Goal: Task Accomplishment & Management: Manage account settings

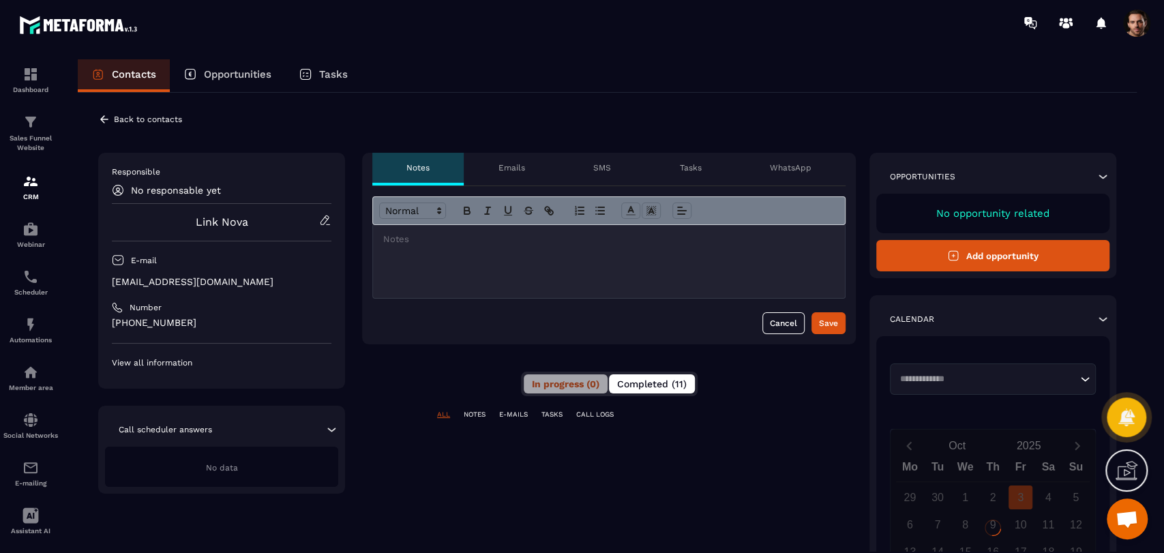
click at [661, 387] on span "Completed (11)" at bounding box center [652, 383] width 70 height 11
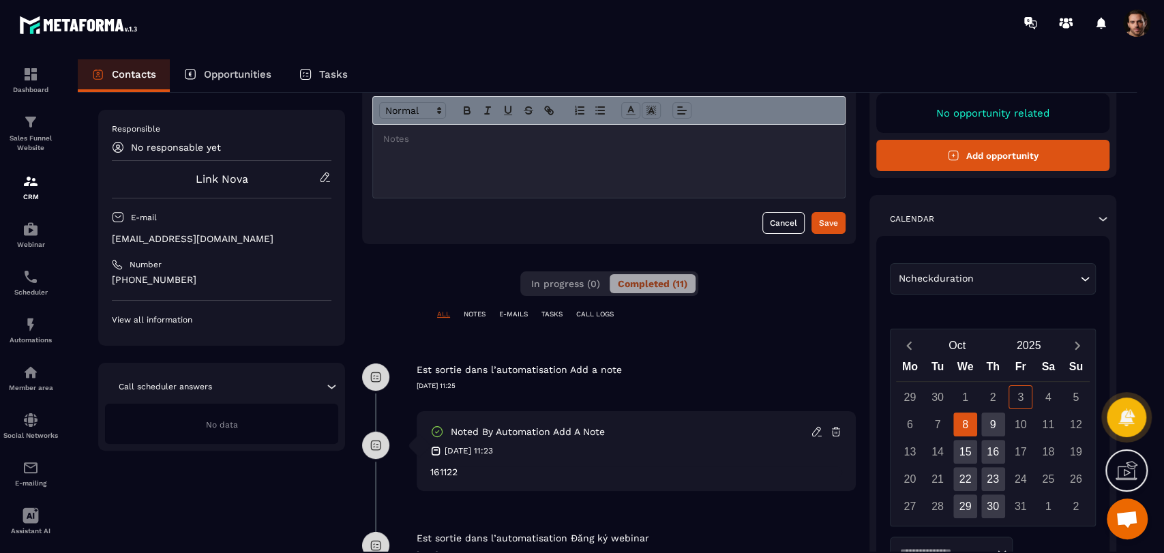
scroll to position [100, 0]
click at [32, 196] on p "CRM" at bounding box center [30, 196] width 55 height 7
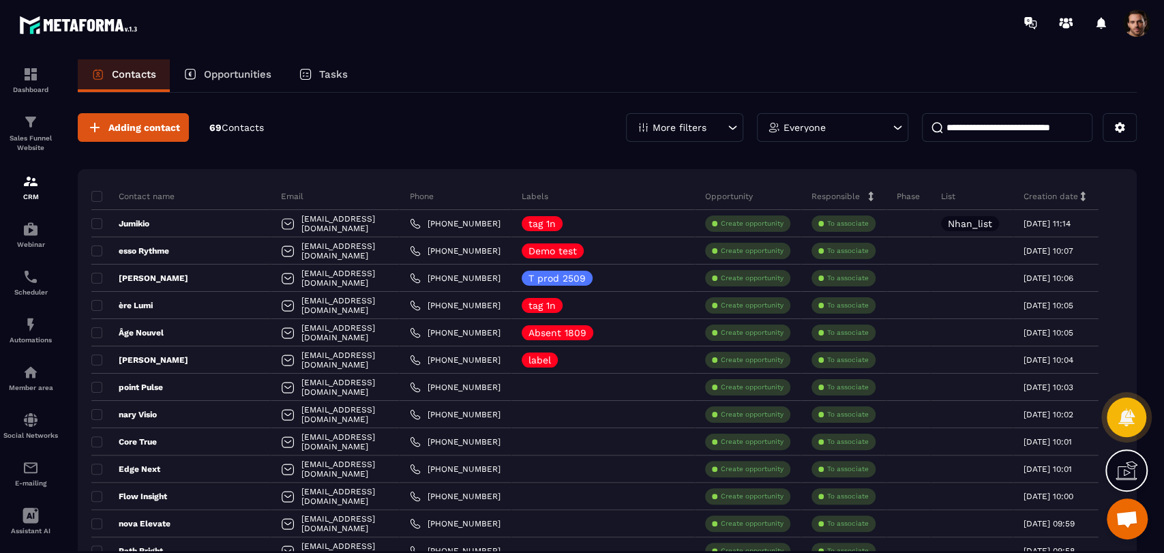
scroll to position [227, 0]
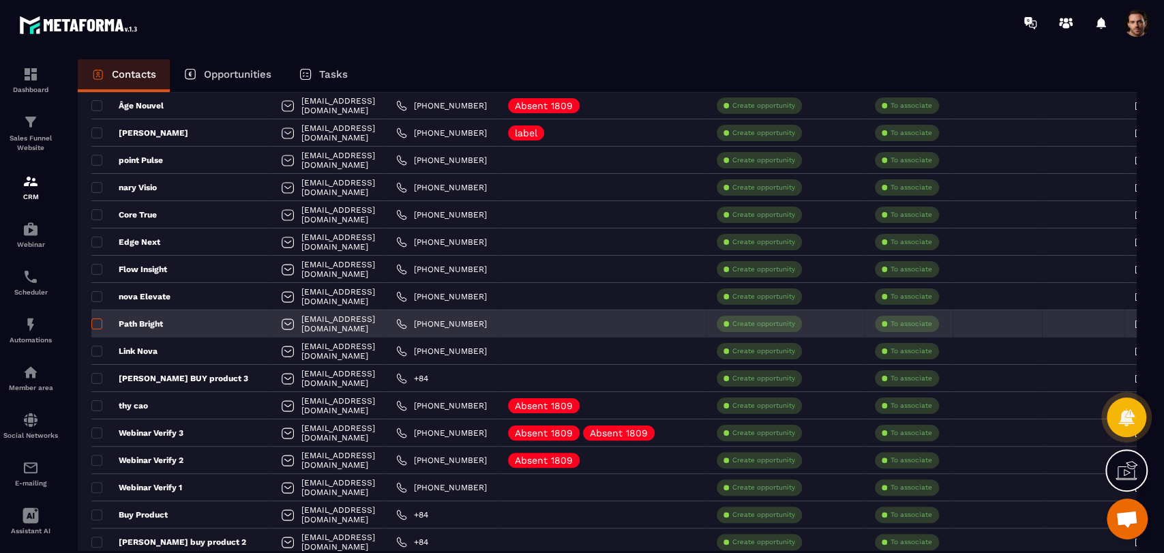
click at [93, 324] on span at bounding box center [96, 323] width 11 height 11
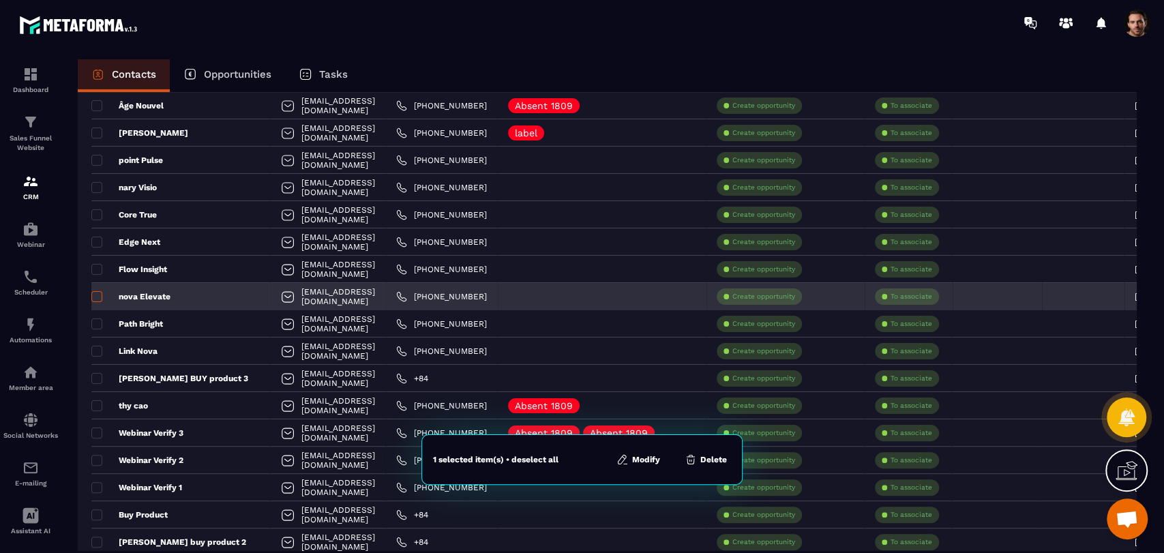
click at [95, 299] on span at bounding box center [96, 296] width 11 height 11
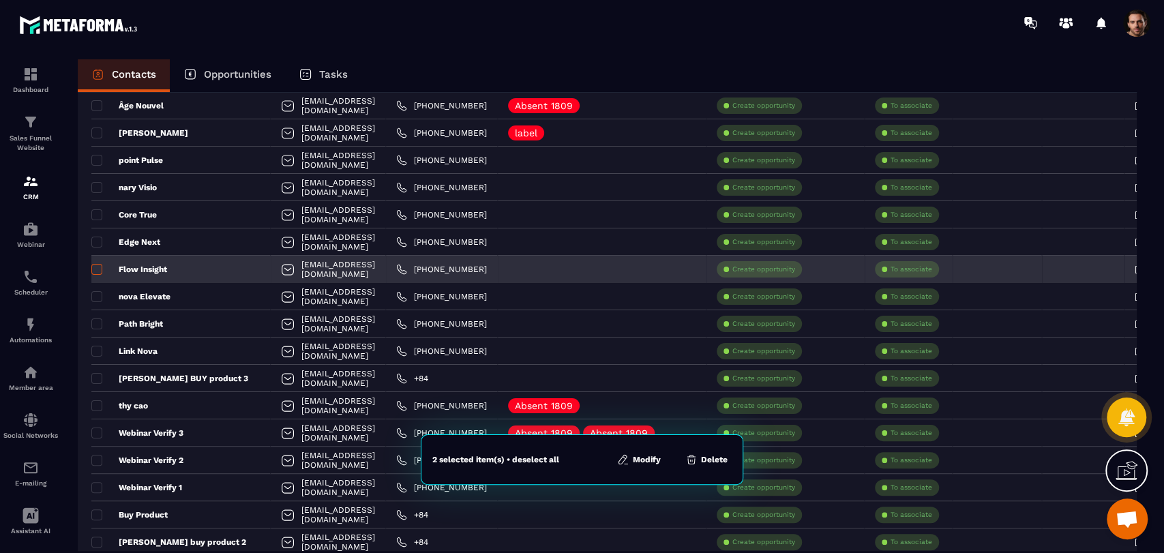
click at [94, 274] on label at bounding box center [96, 274] width 10 height 10
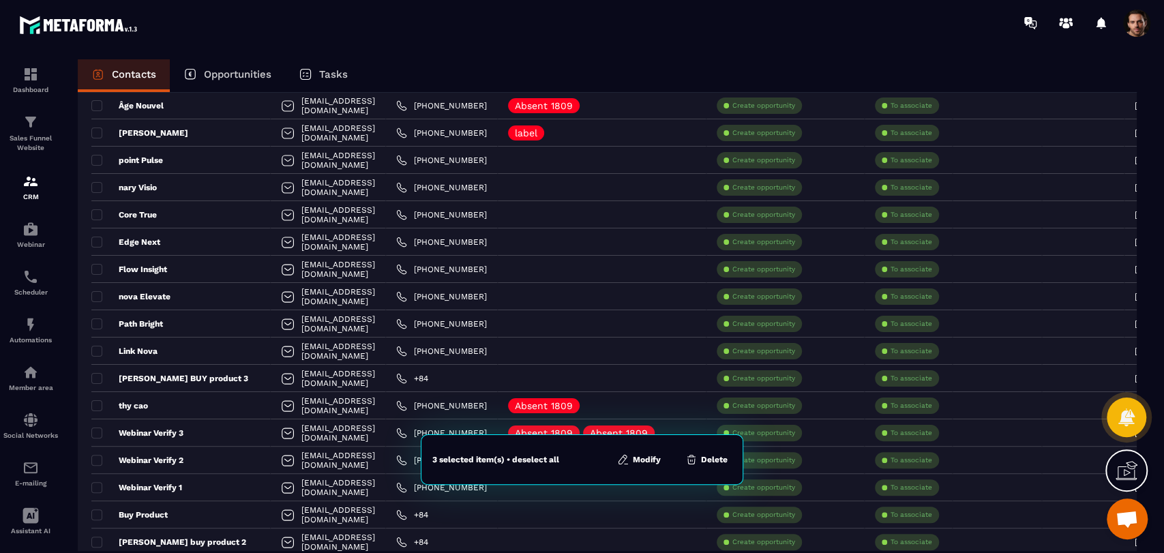
click at [644, 453] on button "Modify" at bounding box center [639, 460] width 52 height 14
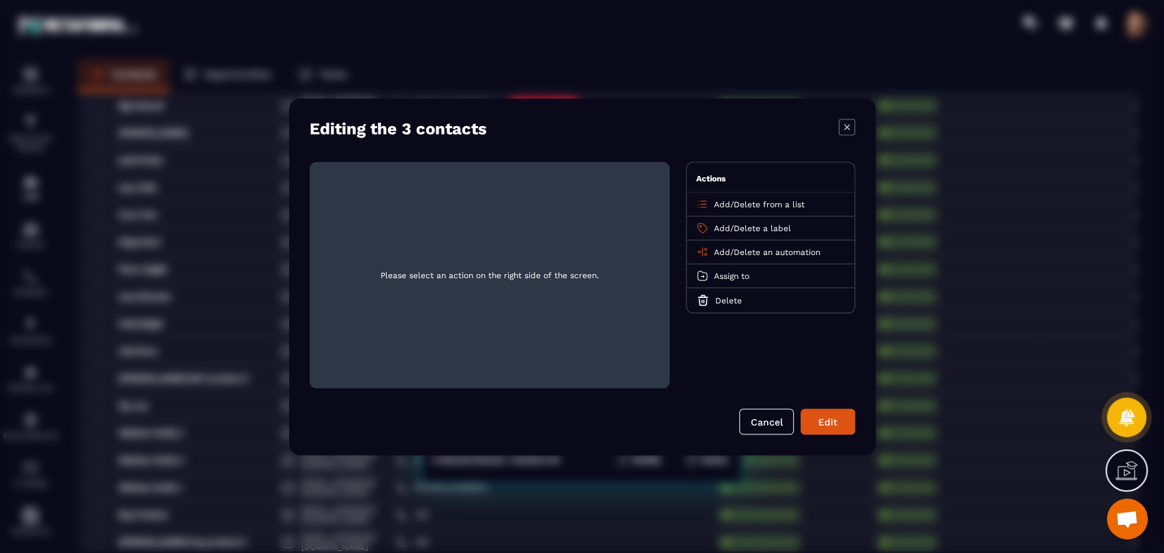
click at [723, 255] on span "Add" at bounding box center [722, 252] width 16 height 10
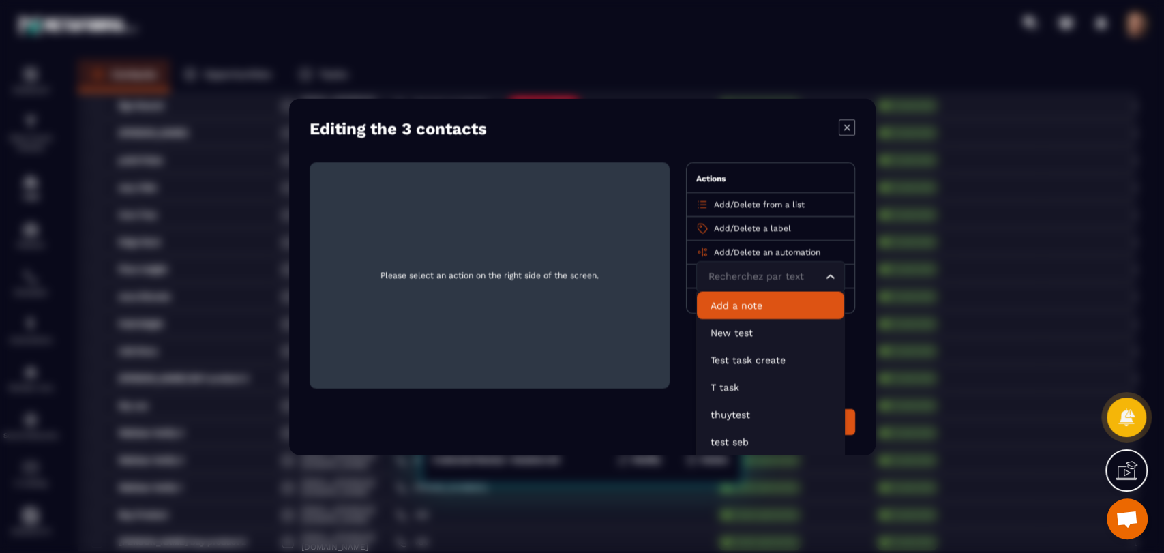
click at [746, 311] on p "Add a note" at bounding box center [770, 305] width 120 height 14
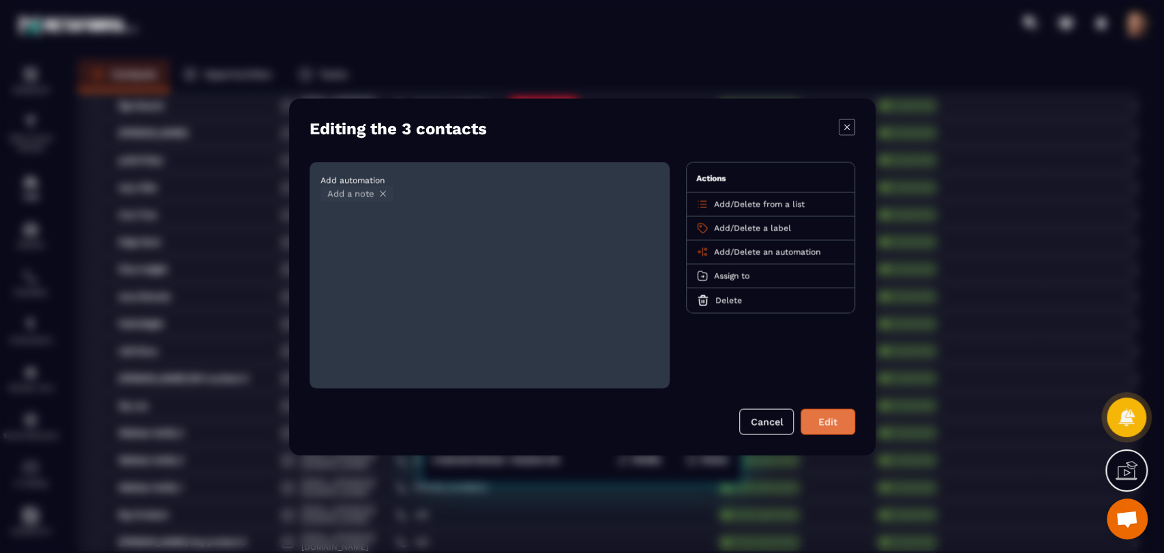
click at [828, 429] on button "Edit" at bounding box center [827, 421] width 55 height 26
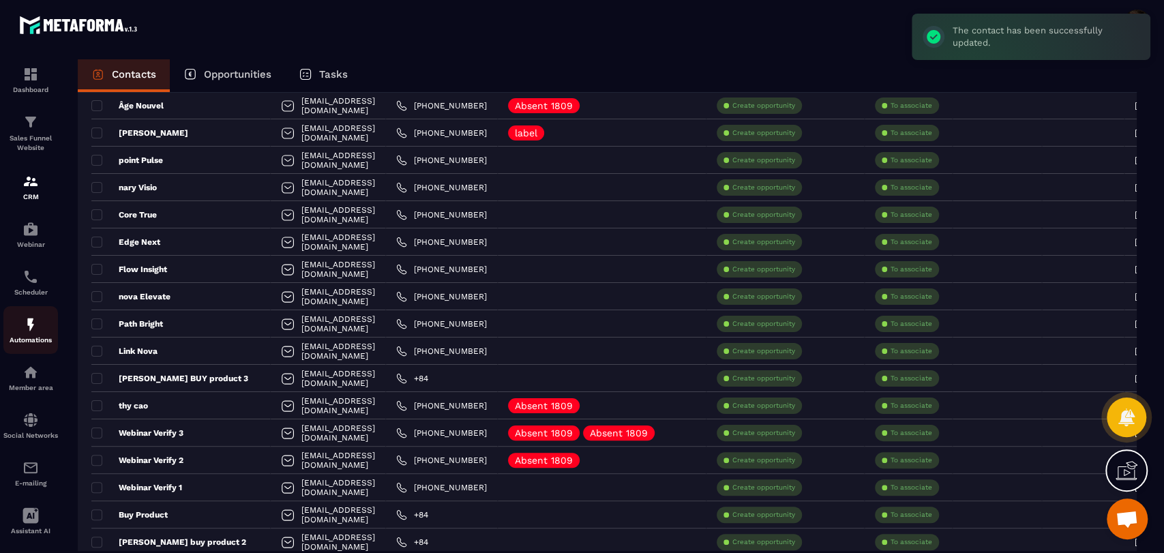
click at [35, 345] on link "Automations" at bounding box center [30, 330] width 55 height 48
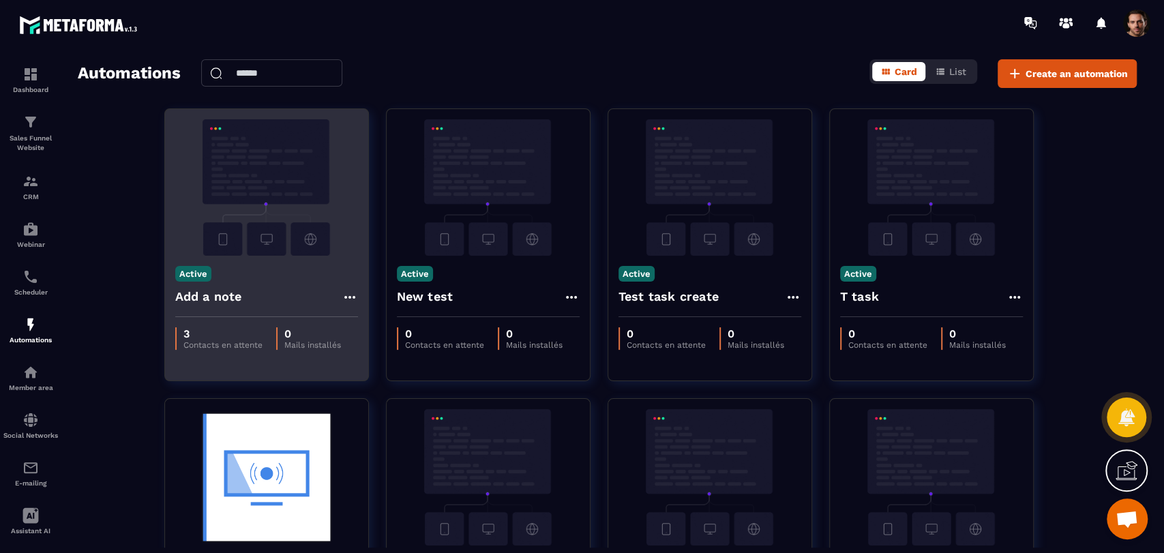
click at [348, 296] on icon at bounding box center [350, 297] width 16 height 16
click at [368, 322] on link "Edit" at bounding box center [382, 328] width 71 height 30
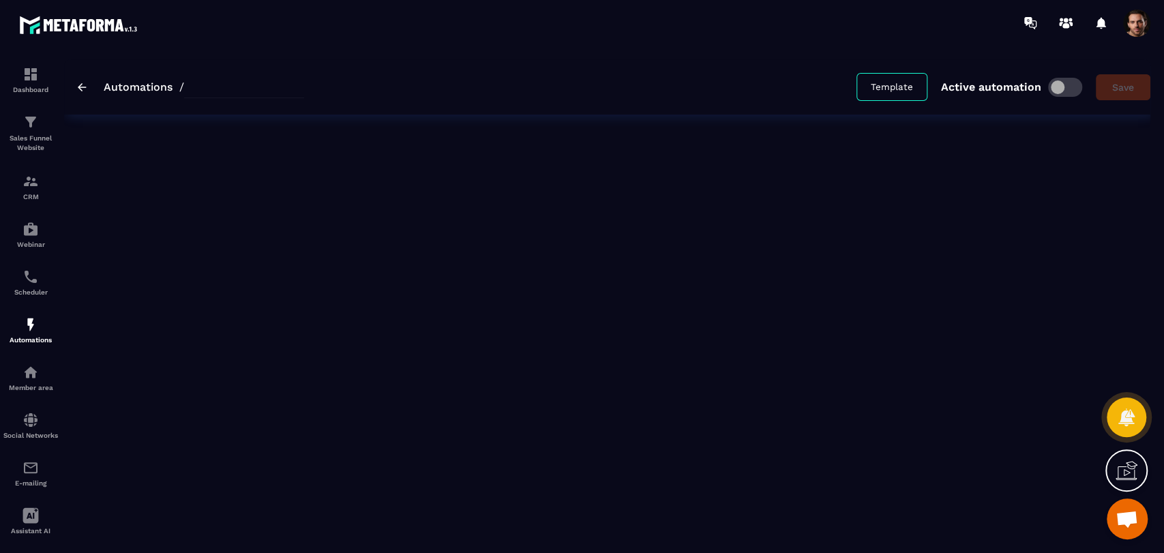
type input "**********"
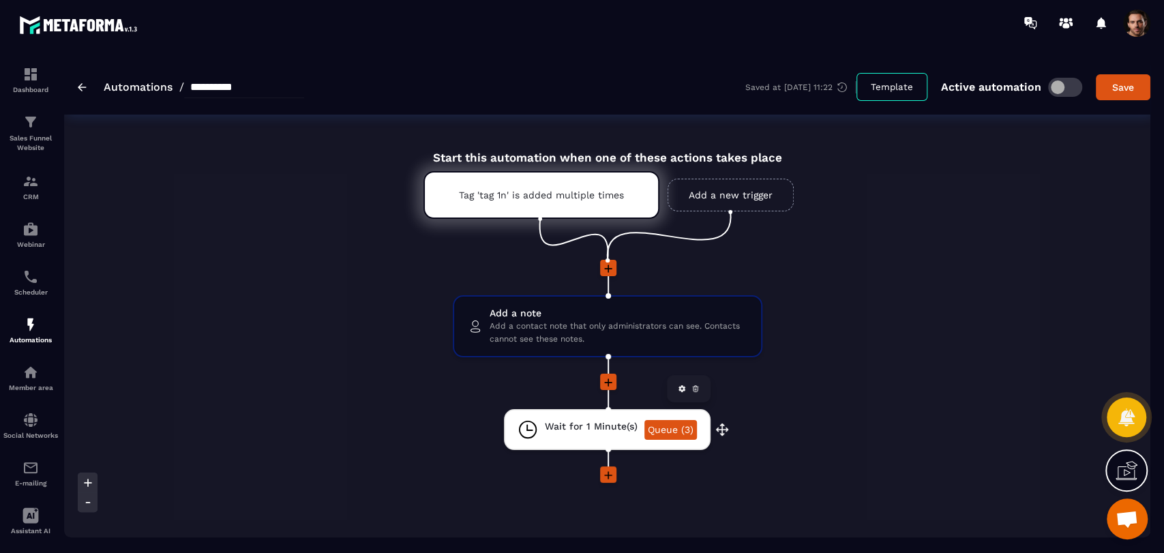
click at [658, 430] on link "Queue (3)" at bounding box center [670, 430] width 52 height 20
click at [685, 429] on link "Queue (3)" at bounding box center [670, 430] width 52 height 20
click at [676, 435] on link "Queue (3)" at bounding box center [670, 430] width 52 height 20
